Goal: Check status: Check status

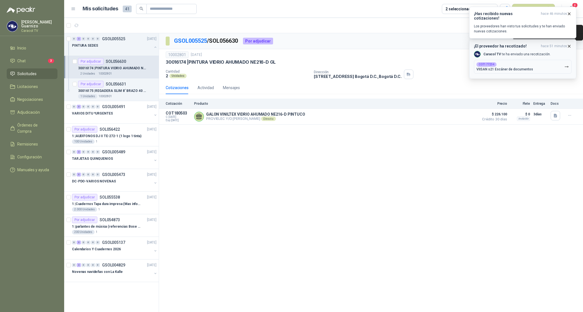
click at [567, 46] on span "hace 51 minutos" at bounding box center [554, 46] width 26 height 5
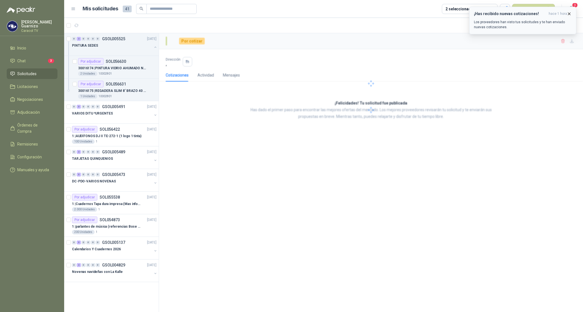
click at [570, 13] on icon "button" at bounding box center [569, 13] width 5 height 5
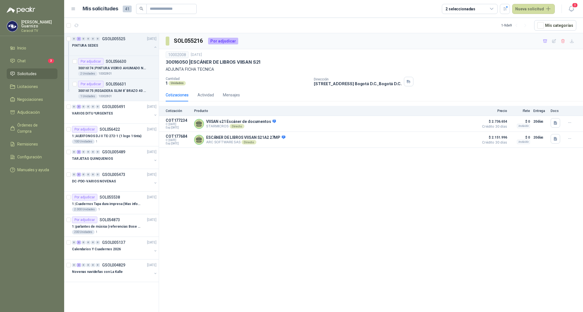
drag, startPoint x: 298, startPoint y: 197, endPoint x: 316, endPoint y: 187, distance: 20.4
click at [299, 197] on div "SOL055216 Por adjudicar 10002008 [DATE] 30016050 | ESCÁNER DE LIBROS VIISAN S21…" at bounding box center [371, 173] width 424 height 281
click at [510, 7] on button "button" at bounding box center [505, 9] width 10 height 10
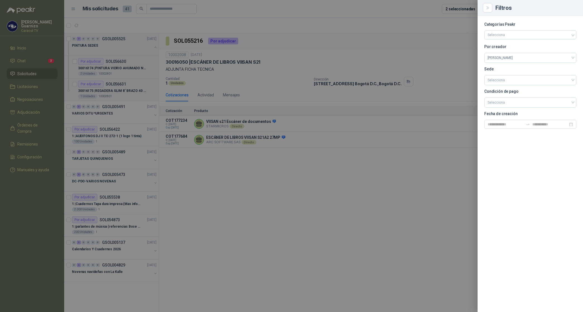
drag, startPoint x: 398, startPoint y: 51, endPoint x: 338, endPoint y: 56, distance: 60.5
click at [398, 51] on div at bounding box center [291, 156] width 583 height 312
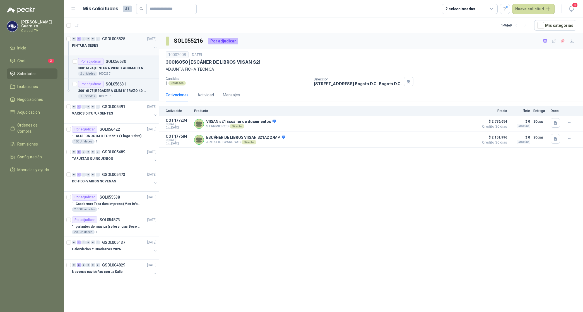
click at [94, 46] on p "PINTURA SEDES" at bounding box center [85, 45] width 26 height 5
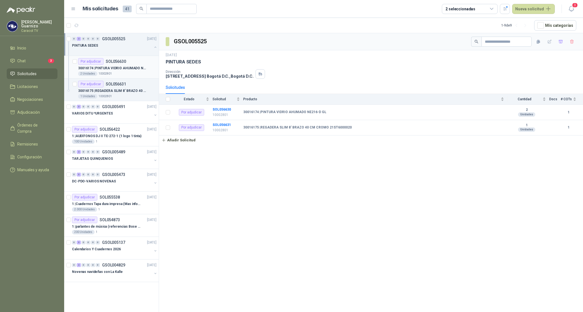
click at [109, 67] on p "30016174 | PINTURA VIDRIO AHUMADO NE216-D GL" at bounding box center [113, 68] width 70 height 5
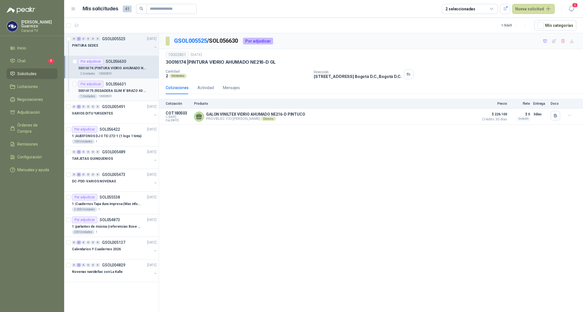
click at [119, 92] on p "30016175 | REGADERA SLIM 8' BRAZO 40 CM CROMO 21ST6000020" at bounding box center [113, 90] width 70 height 5
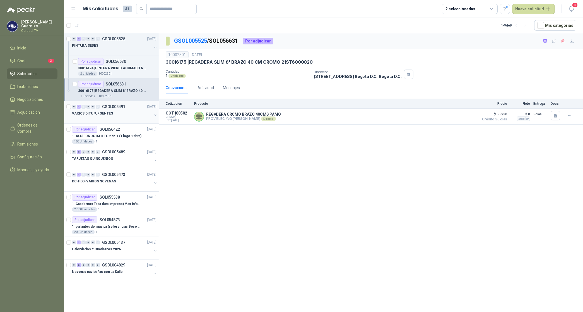
click at [103, 112] on p "VARIOS DITU *URGENTES" at bounding box center [92, 113] width 41 height 5
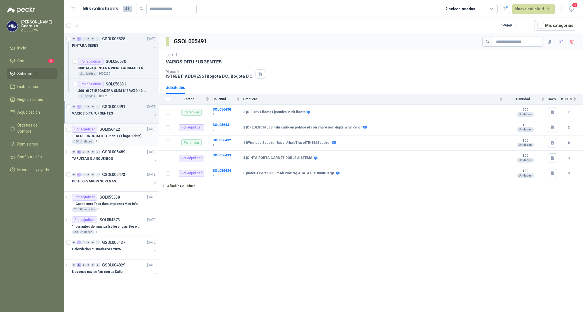
click at [102, 137] on p "1 | AUDÍFONOS DJ II TE-272-1 (1 logo 1 tinta)" at bounding box center [107, 135] width 70 height 5
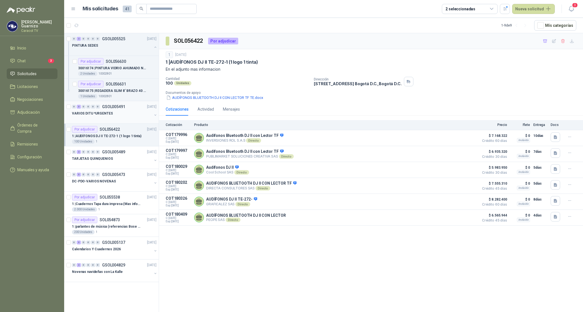
click at [103, 114] on p "VARIOS DITU *URGENTES" at bounding box center [92, 113] width 41 height 5
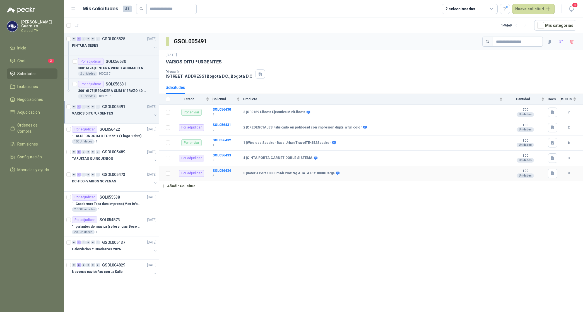
click at [221, 173] on td "SOL056434 5" at bounding box center [228, 173] width 31 height 15
click at [224, 171] on b "SOL056434" at bounding box center [222, 171] width 18 height 4
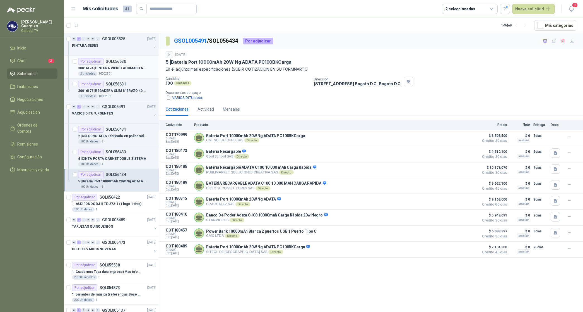
click at [126, 65] on div "30016174 | PINTURA VIDRIO AHUMADO NE216-D GL" at bounding box center [117, 68] width 78 height 7
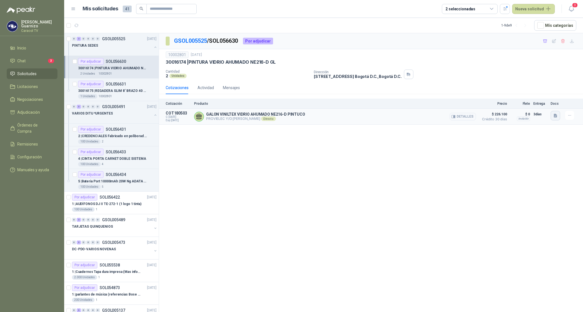
click at [556, 116] on icon "button" at bounding box center [555, 116] width 3 height 4
click at [530, 103] on button "017751 CARACOL.pdf" at bounding box center [535, 103] width 43 height 6
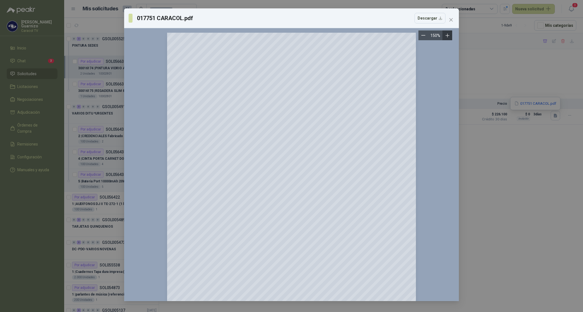
click at [448, 38] on icon "Zoom in" at bounding box center [448, 36] width 6 height 6
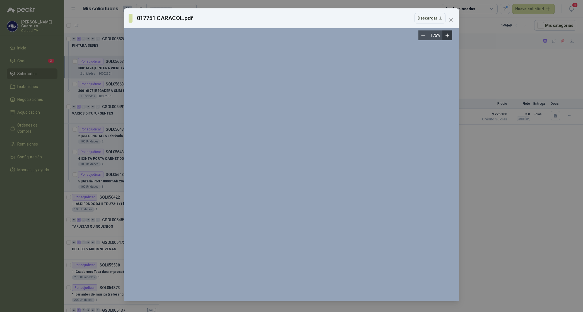
click at [448, 38] on icon "Zoom in" at bounding box center [448, 36] width 6 height 6
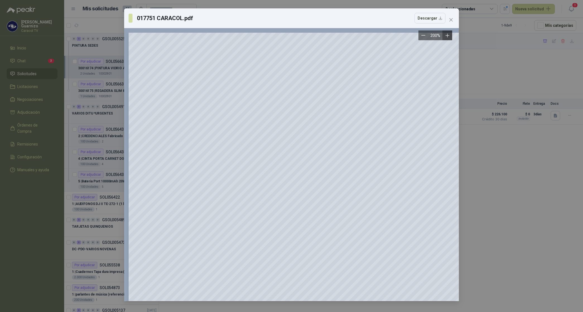
click at [448, 38] on icon "Zoom in" at bounding box center [448, 36] width 6 height 6
click at [454, 18] on span "Close" at bounding box center [451, 20] width 9 height 4
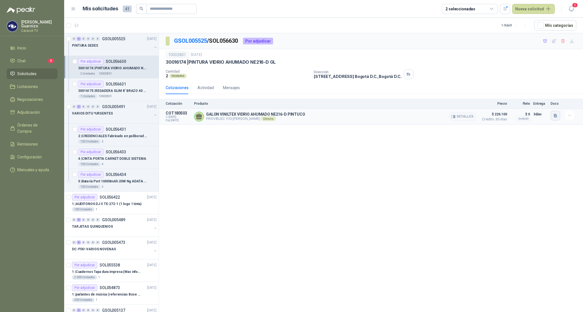
click at [556, 119] on button "button" at bounding box center [555, 115] width 9 height 9
click at [542, 103] on button "017751 CARACOL.pdf" at bounding box center [535, 103] width 43 height 6
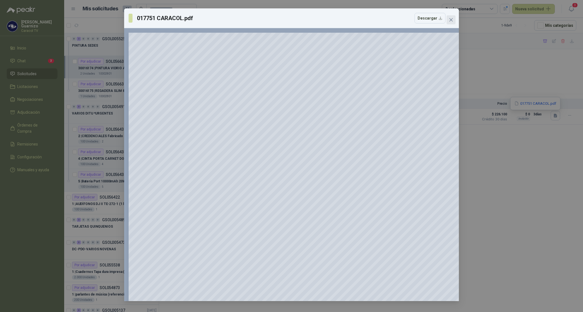
click at [453, 18] on icon "close" at bounding box center [451, 20] width 4 height 4
